Goal: Transaction & Acquisition: Purchase product/service

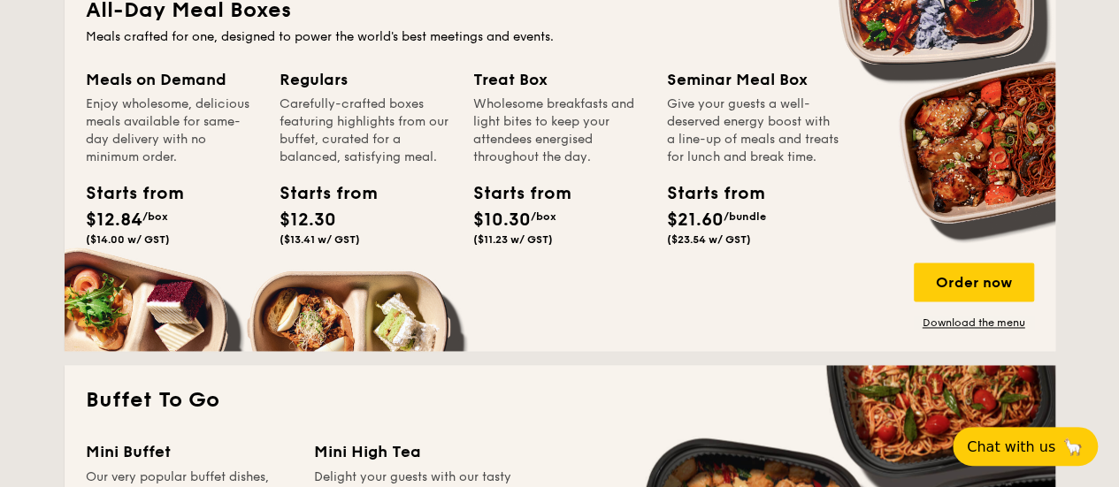
scroll to position [1233, 0]
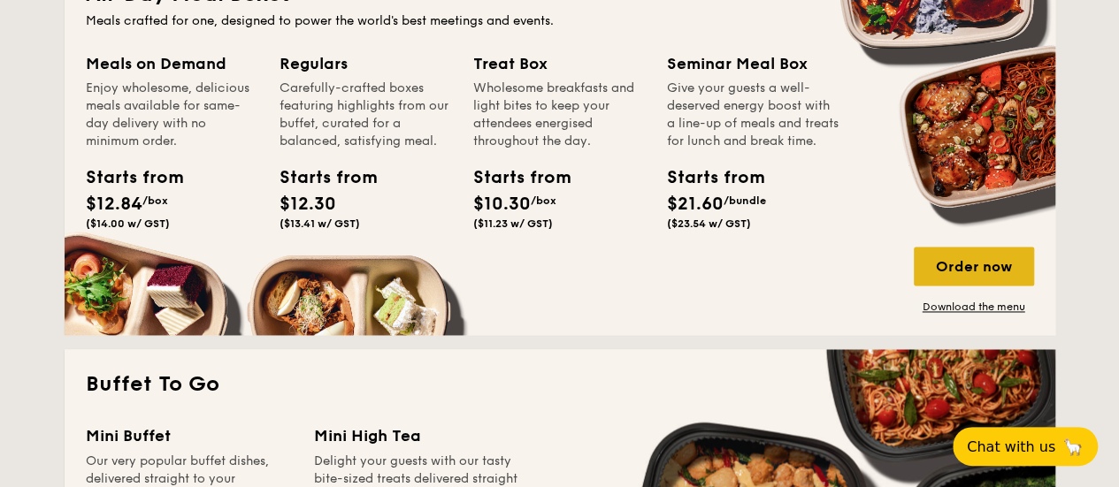
click at [985, 259] on div "Order now" at bounding box center [974, 266] width 120 height 39
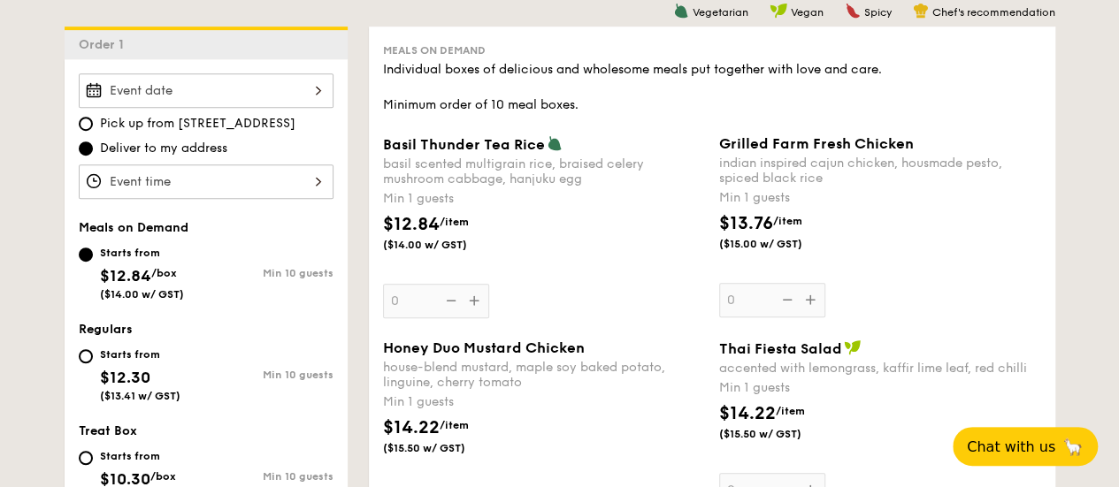
scroll to position [456, 0]
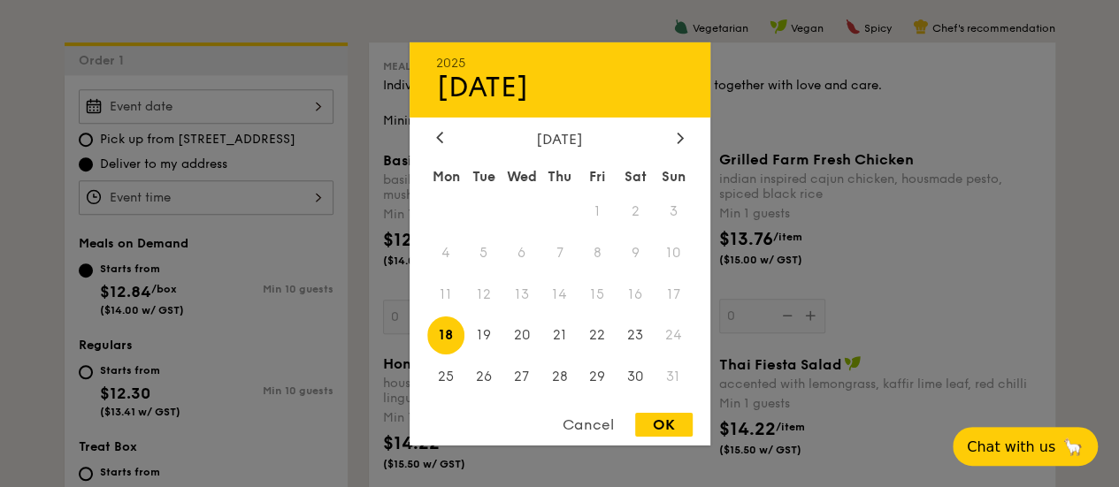
click at [255, 100] on div "2025 Aug [DATE] Tue Wed Thu Fri Sat Sun 1 2 3 4 5 6 7 8 9 10 11 12 13 14 15 16 …" at bounding box center [206, 106] width 255 height 34
click at [588, 427] on div "Cancel" at bounding box center [588, 425] width 87 height 24
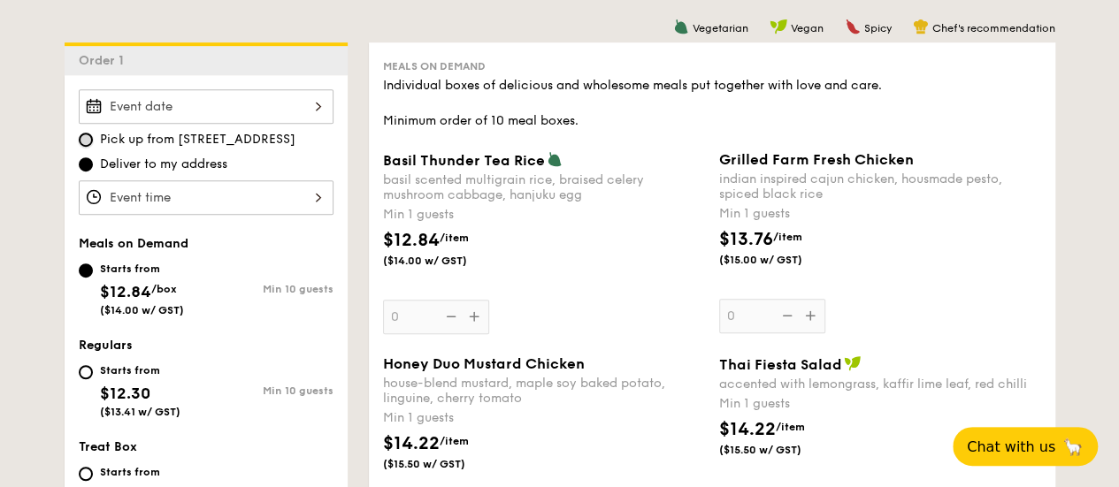
click at [86, 133] on input "Pick up from [STREET_ADDRESS]" at bounding box center [86, 140] width 14 height 14
radio input "true"
click at [198, 107] on div at bounding box center [206, 106] width 255 height 34
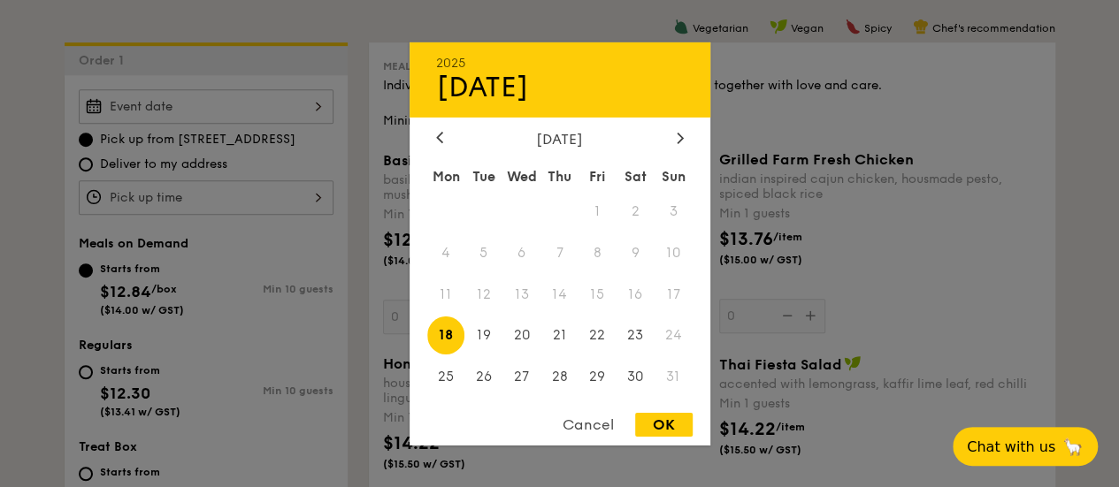
click at [366, 151] on div at bounding box center [559, 243] width 1119 height 487
click at [207, 96] on div "2025 Aug [DATE] Tue Wed Thu Fri Sat Sun 1 2 3 4 5 6 7 8 9 10 11 12 13 14 15 16 …" at bounding box center [206, 106] width 255 height 34
click at [348, 81] on div at bounding box center [559, 243] width 1119 height 487
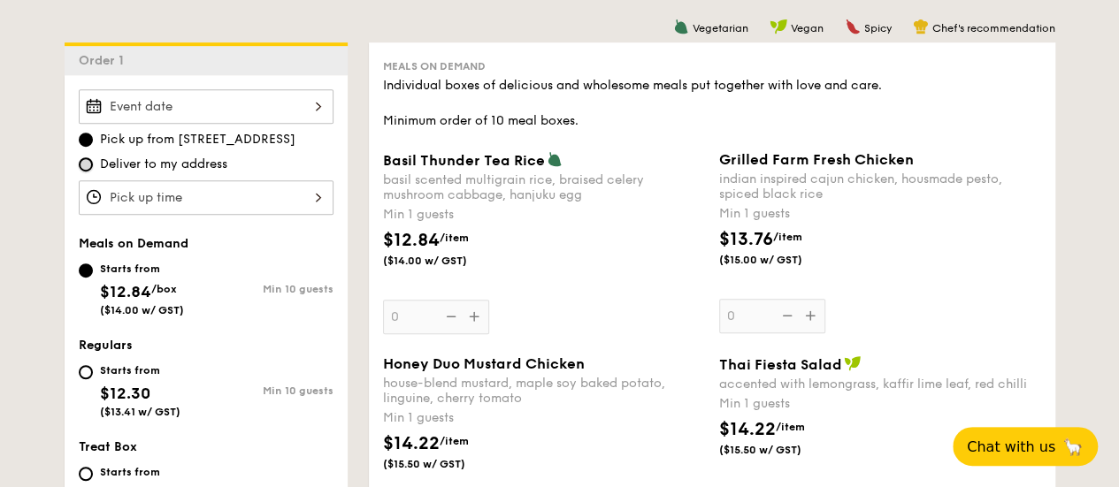
click at [86, 158] on input "Deliver to my address" at bounding box center [86, 164] width 14 height 14
radio input "true"
click at [194, 98] on div at bounding box center [206, 106] width 255 height 34
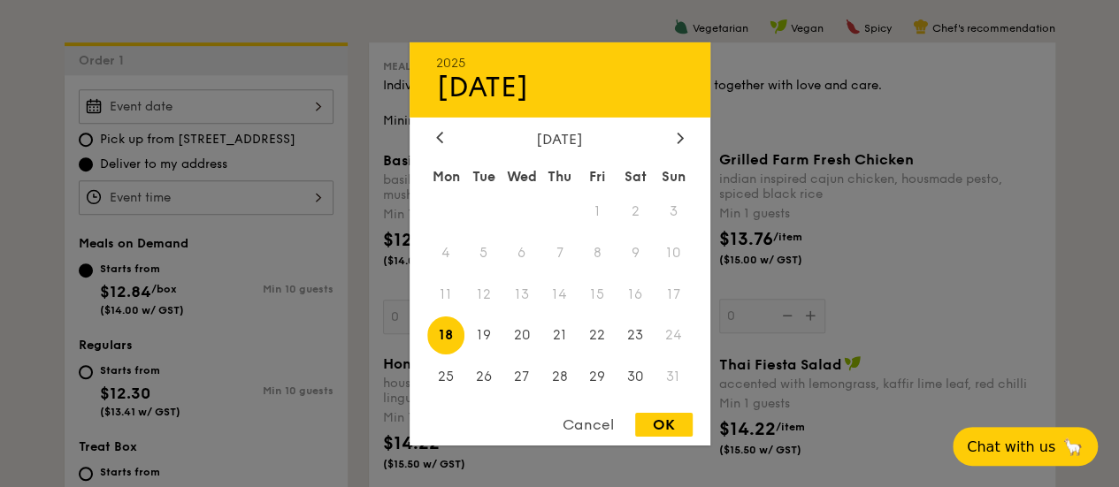
click at [140, 307] on div at bounding box center [559, 243] width 1119 height 487
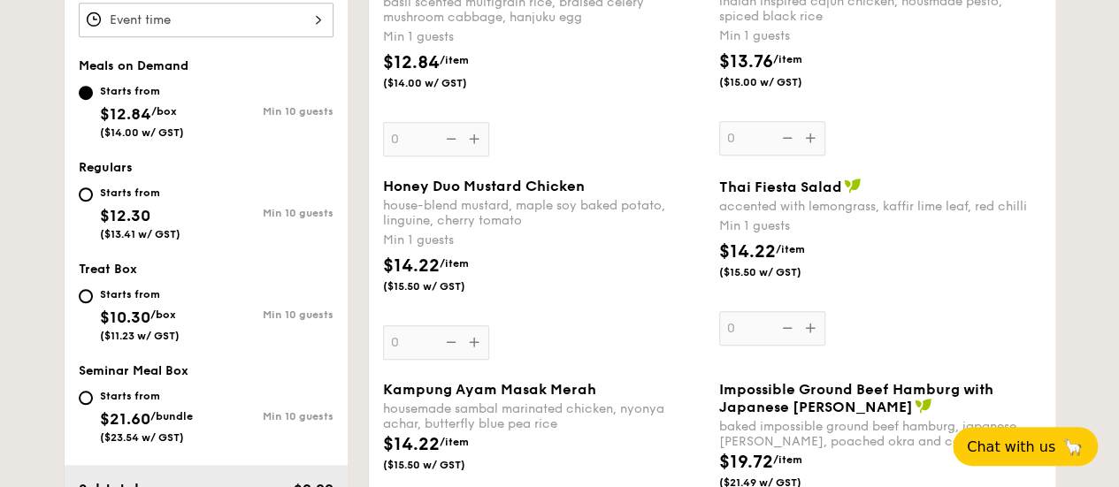
scroll to position [647, 0]
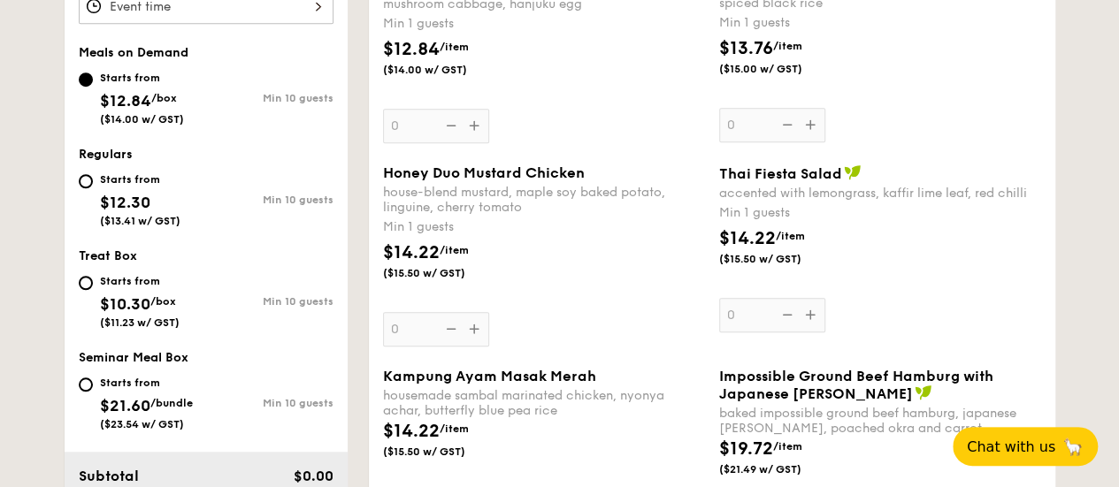
click at [79, 379] on div "Starts from $21.60 /bundle ($23.54 w/ GST)" at bounding box center [142, 401] width 127 height 58
click at [79, 379] on input "Starts from $21.60 /bundle ($23.54 w/ GST) Min 10 guests" at bounding box center [86, 385] width 14 height 14
radio input "true"
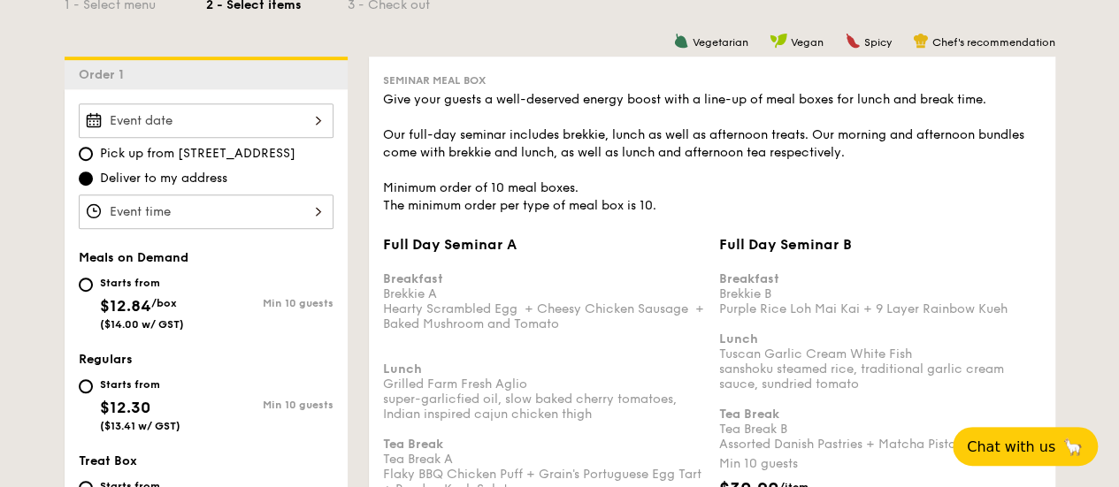
scroll to position [441, 0]
click at [239, 128] on div at bounding box center [206, 121] width 255 height 34
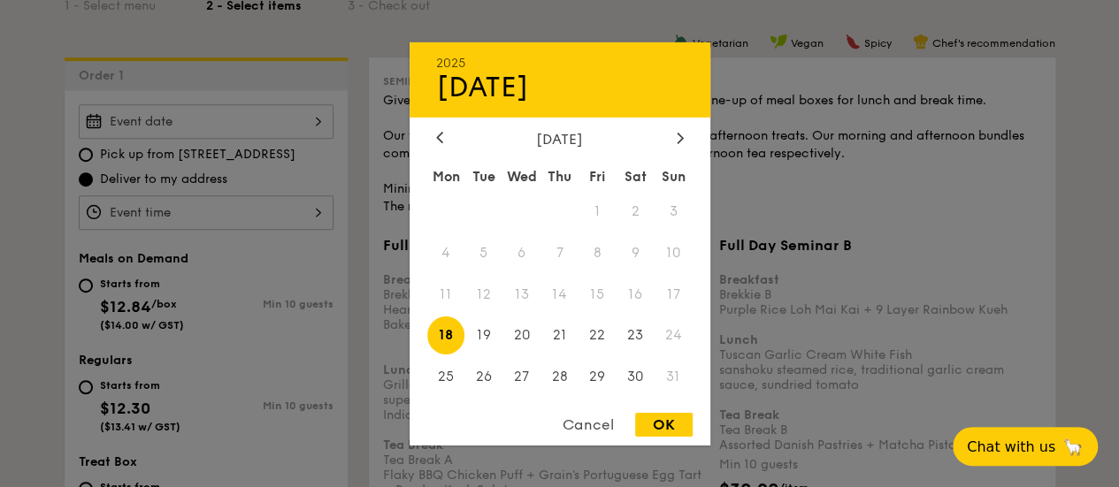
click at [263, 201] on div at bounding box center [559, 243] width 1119 height 487
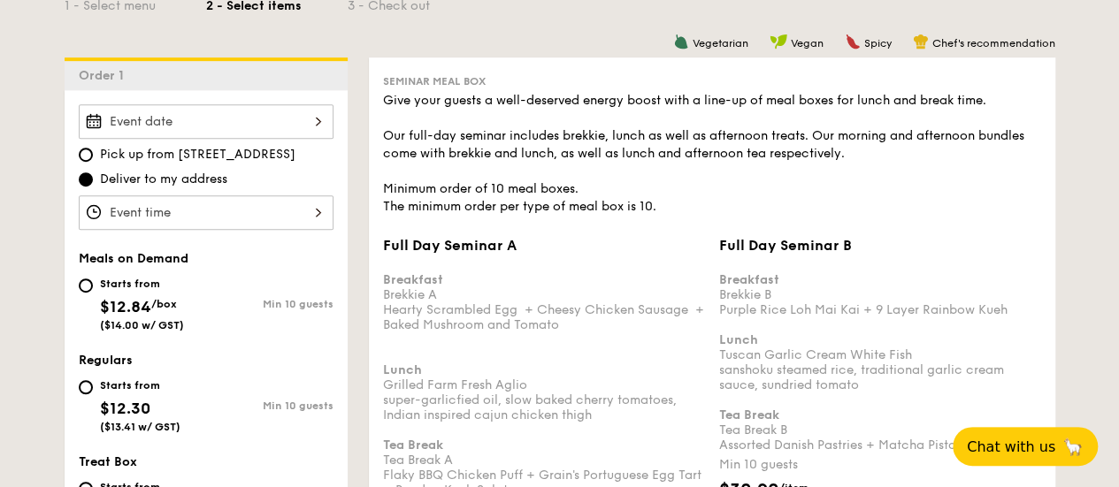
click at [240, 210] on div at bounding box center [206, 212] width 255 height 34
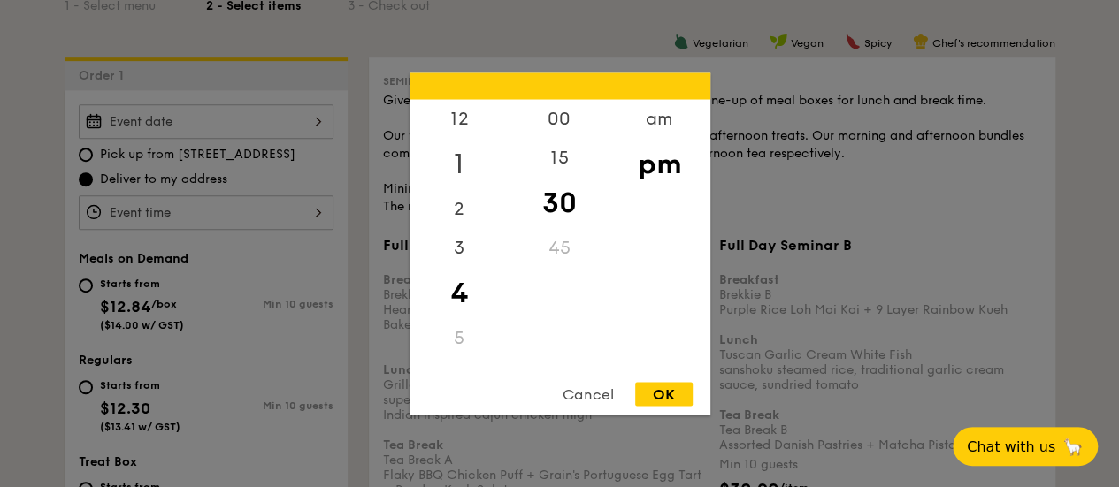
click at [461, 164] on div "1" at bounding box center [459, 163] width 100 height 51
click at [667, 394] on div "OK" at bounding box center [663, 394] width 57 height 24
type input "1:30PM"
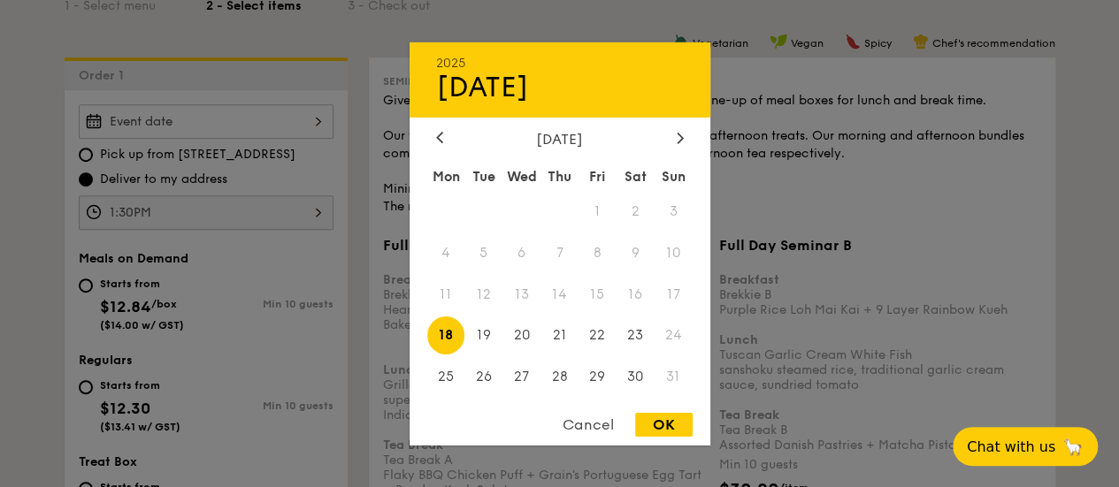
click at [274, 119] on div "2025 Aug [DATE] Tue Wed Thu Fri Sat Sun 1 2 3 4 5 6 7 8 9 10 11 12 13 14 15 16 …" at bounding box center [206, 121] width 255 height 34
click at [233, 178] on div at bounding box center [559, 243] width 1119 height 487
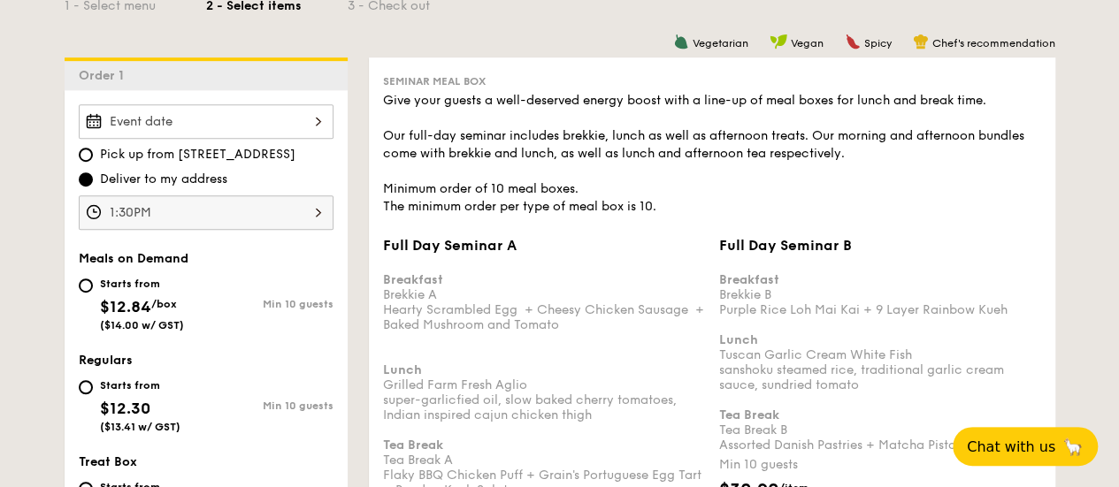
click at [95, 155] on label "Pick up from [STREET_ADDRESS]" at bounding box center [206, 155] width 255 height 18
click at [93, 155] on input "Pick up from [STREET_ADDRESS]" at bounding box center [86, 155] width 14 height 14
radio input "true"
click at [192, 119] on div "2025 Aug [DATE] Tue Wed Thu Fri Sat Sun 1 2 3 4 5 6 7 8 9 10 11 12 13 14 15 16 …" at bounding box center [206, 121] width 255 height 34
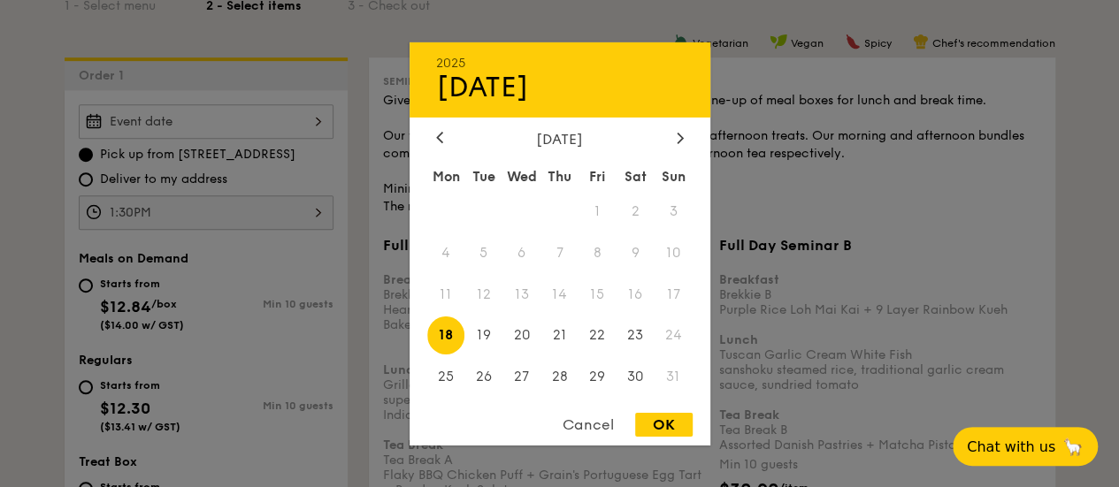
click at [192, 152] on div at bounding box center [559, 243] width 1119 height 487
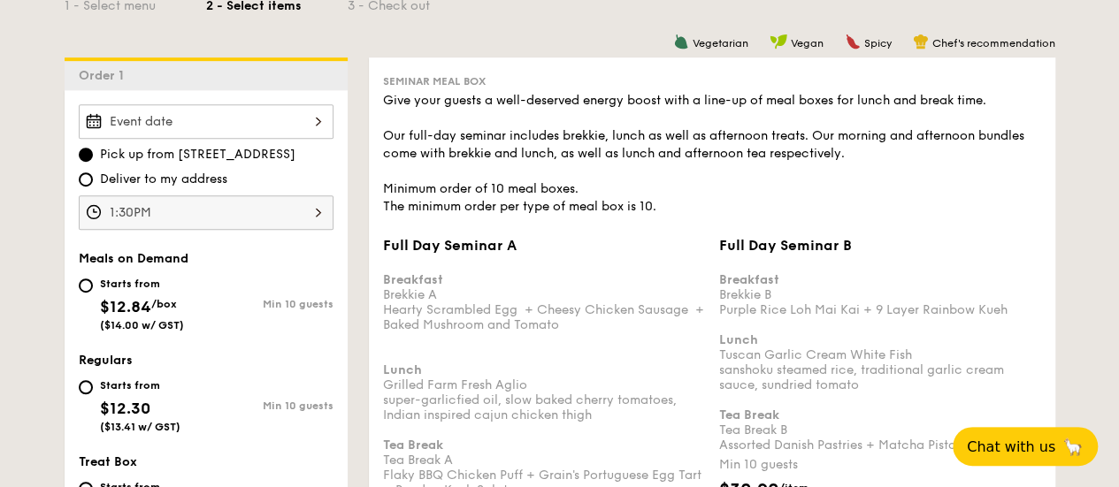
click at [220, 105] on div at bounding box center [206, 121] width 255 height 34
